Goal: Find specific page/section: Find specific page/section

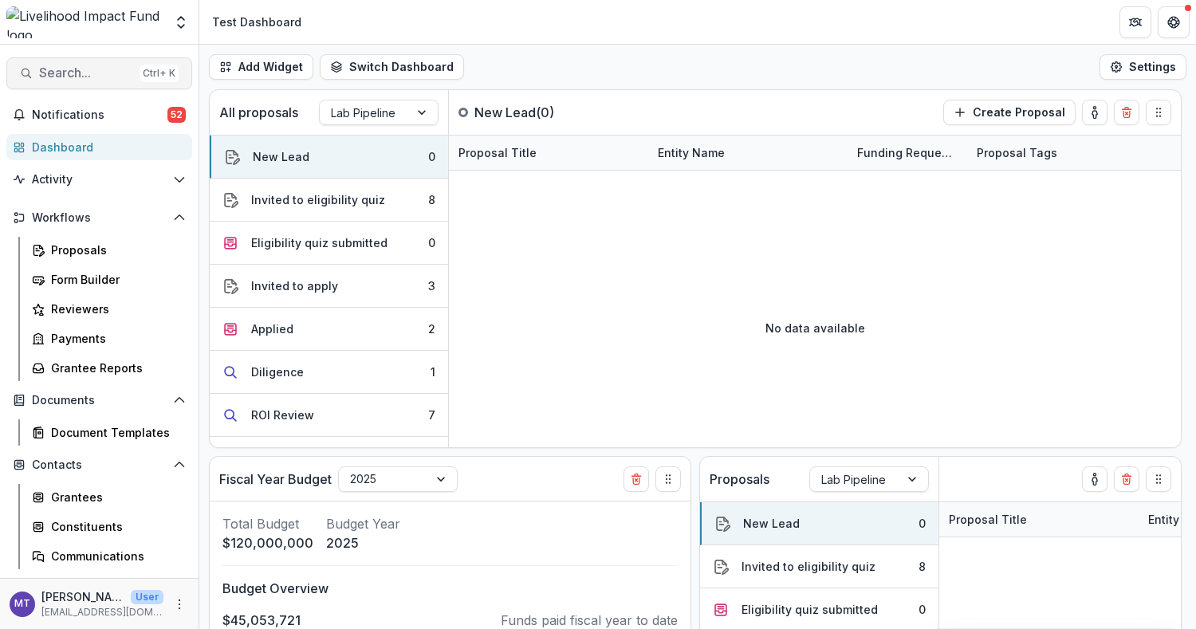
click at [82, 57] on button "Search... Ctrl + K" at bounding box center [99, 73] width 186 height 32
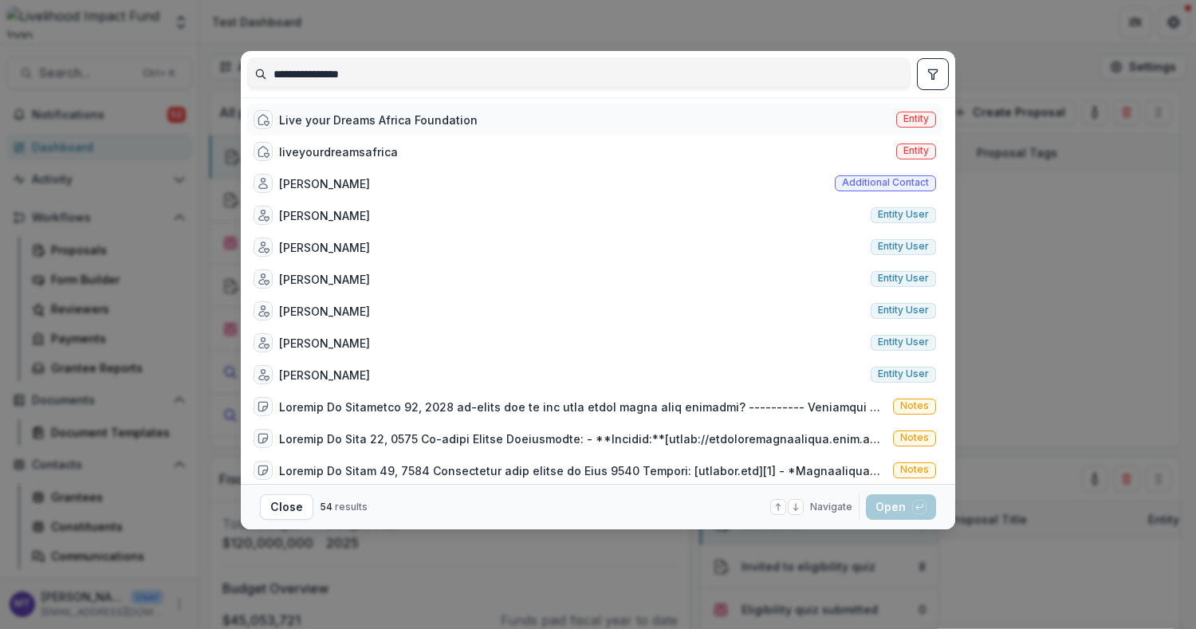
type input "**********"
click at [432, 117] on div "Live your Dreams Africa Foundation" at bounding box center [378, 120] width 199 height 17
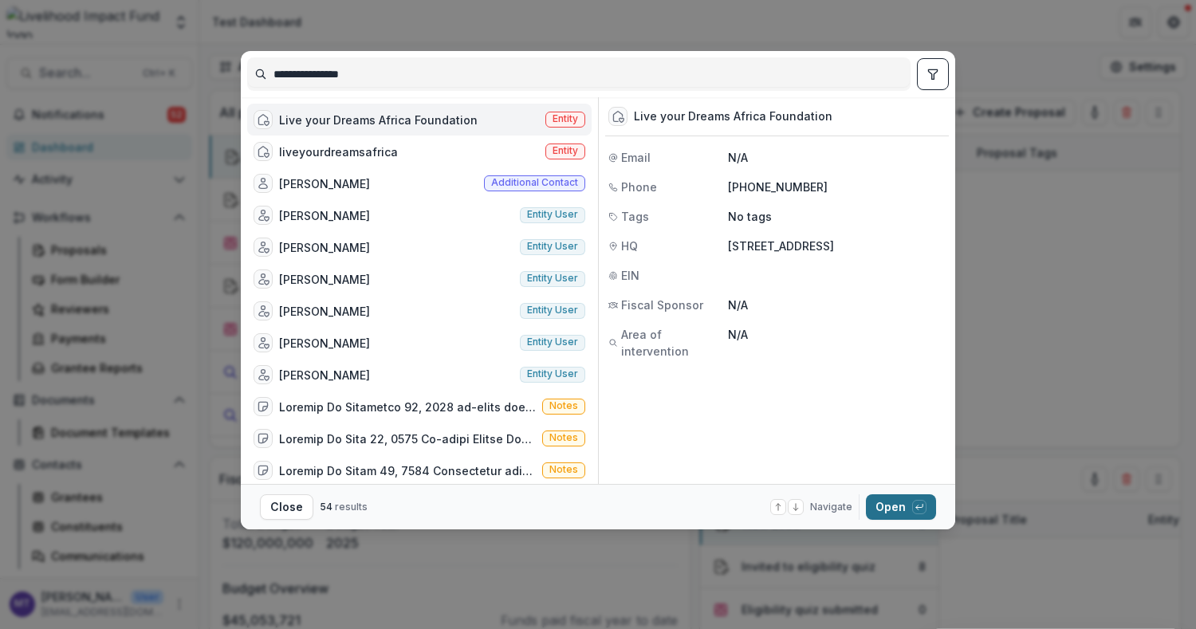
click at [895, 502] on button "Open with enter key" at bounding box center [901, 508] width 70 height 26
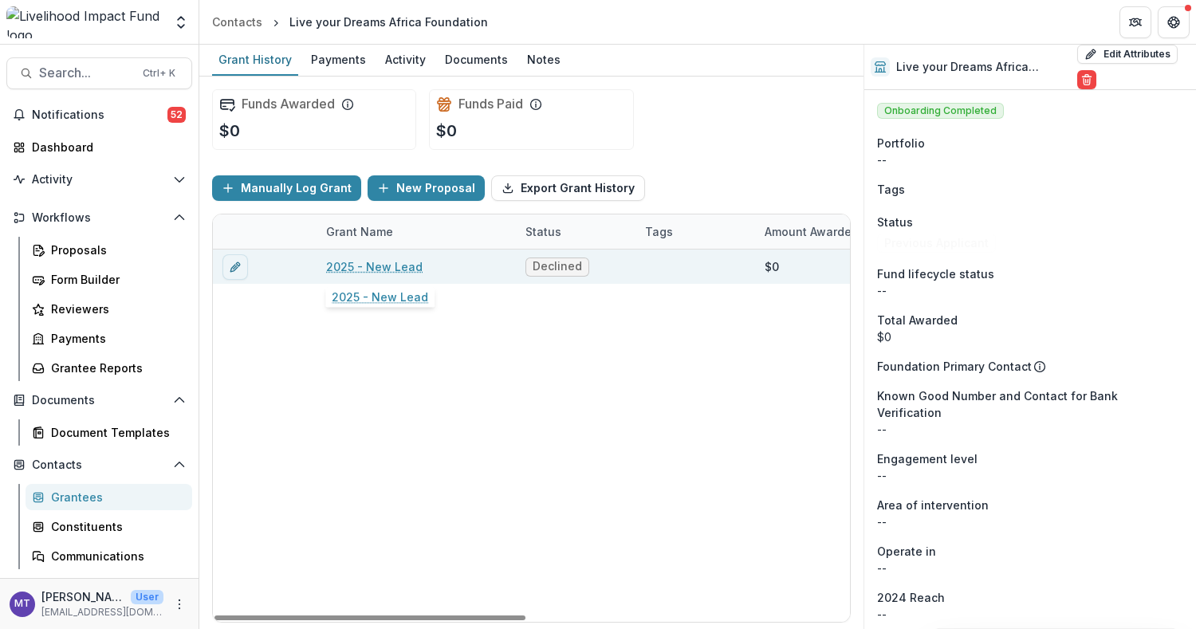
click at [384, 258] on link "2025 - New Lead" at bounding box center [374, 266] width 97 height 17
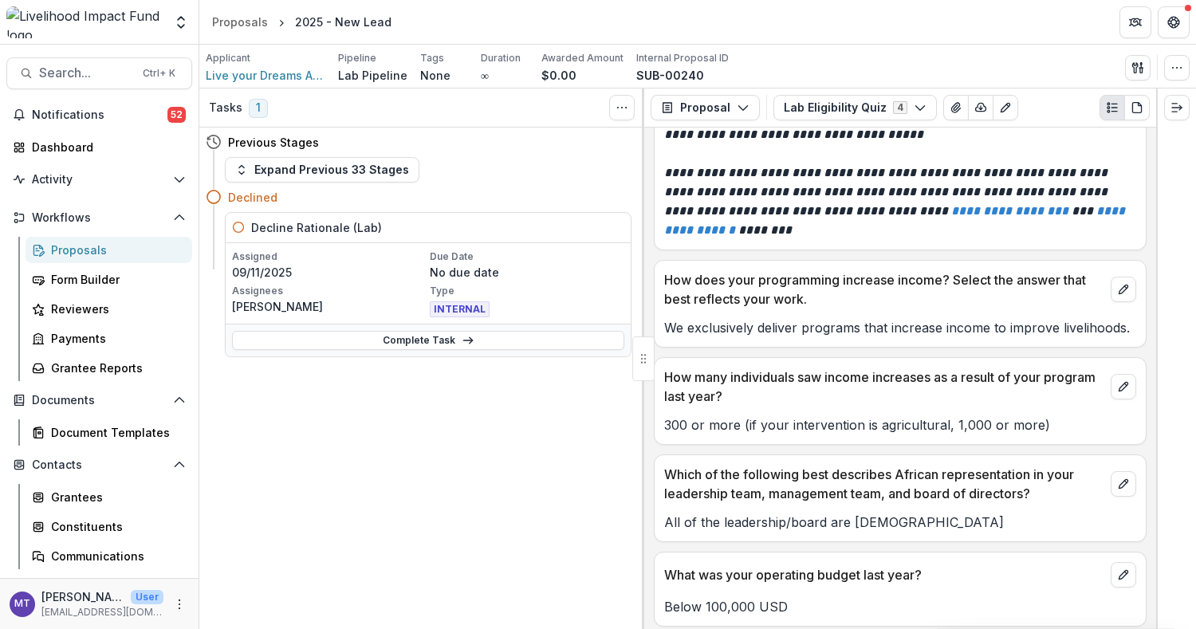
scroll to position [175, 0]
